Goal: Task Accomplishment & Management: Use online tool/utility

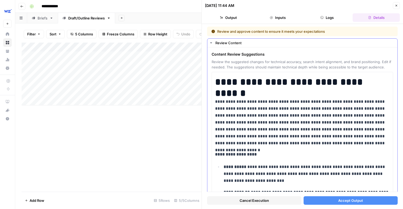
scroll to position [1984, 0]
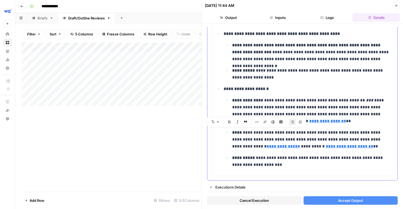
click at [252, 145] on p "**********" at bounding box center [310, 139] width 157 height 21
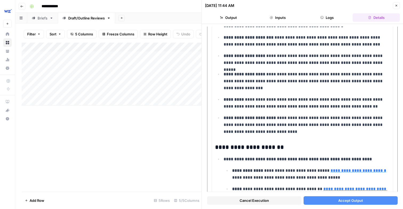
scroll to position [191, 0]
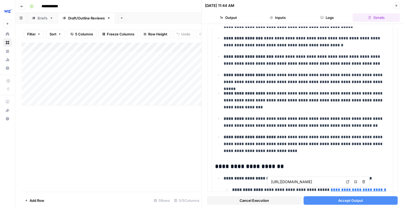
click at [343, 203] on span "Accept Output" at bounding box center [350, 200] width 25 height 5
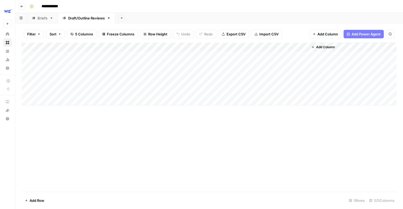
click at [186, 75] on div "Add Column" at bounding box center [209, 74] width 375 height 63
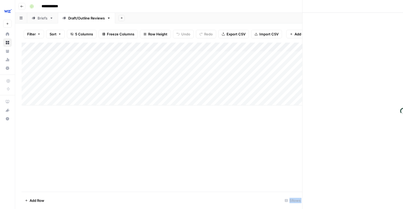
click at [186, 75] on div at bounding box center [188, 74] width 49 height 10
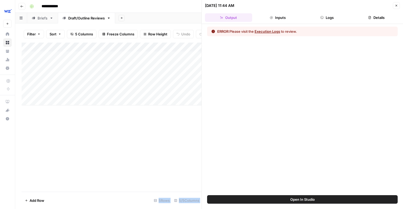
click at [268, 32] on button "Execution Logs" at bounding box center [267, 31] width 26 height 5
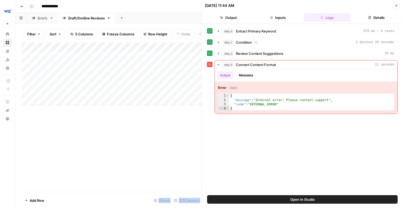
click at [397, 5] on button "Close" at bounding box center [395, 5] width 7 height 7
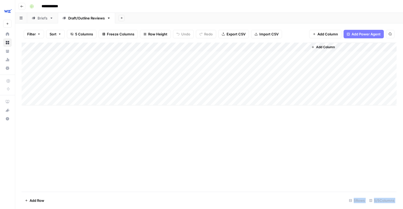
click at [207, 74] on div "Add Column" at bounding box center [209, 74] width 375 height 63
click at [197, 75] on div "Add Column" at bounding box center [209, 74] width 375 height 63
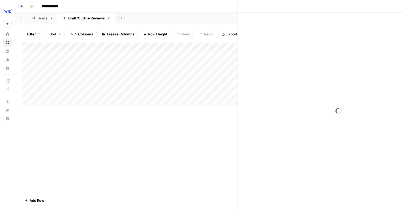
click at [197, 75] on div at bounding box center [188, 74] width 49 height 10
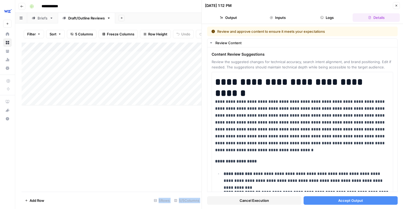
click at [317, 203] on button "Accept Output" at bounding box center [350, 200] width 94 height 9
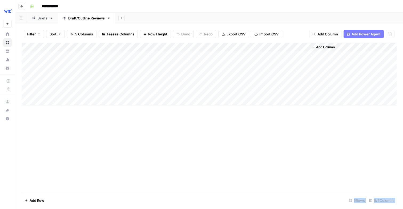
click at [190, 75] on div "Add Column" at bounding box center [209, 74] width 375 height 63
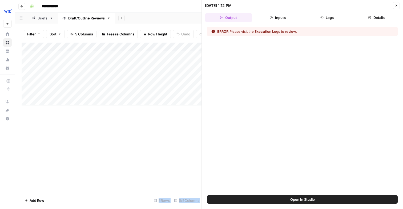
click at [395, 4] on icon "button" at bounding box center [395, 5] width 3 height 3
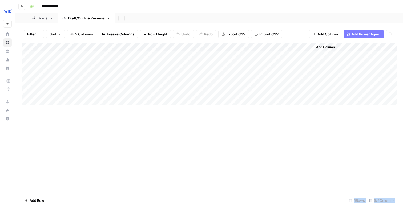
click at [208, 74] on div "Add Column" at bounding box center [209, 74] width 375 height 63
click at [183, 64] on div "Add Column" at bounding box center [209, 74] width 375 height 63
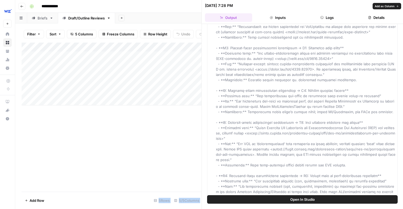
scroll to position [344, 0]
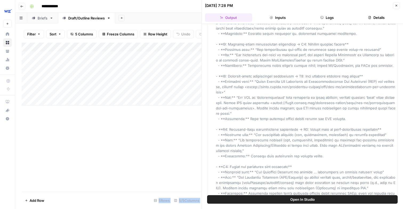
click at [303, 203] on button "Open In Studio" at bounding box center [302, 199] width 190 height 9
click at [145, 55] on div "Add Column" at bounding box center [112, 74] width 180 height 63
click at [181, 56] on div "Add Column" at bounding box center [112, 74] width 180 height 63
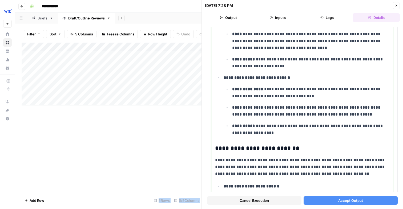
scroll to position [1070, 0]
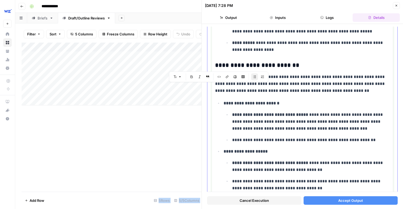
drag, startPoint x: 221, startPoint y: 87, endPoint x: 293, endPoint y: 58, distance: 76.7
copy div "**********"
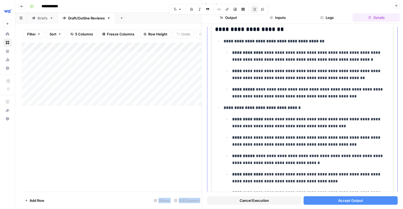
scroll to position [366, 0]
